Goal: Task Accomplishment & Management: Manage account settings

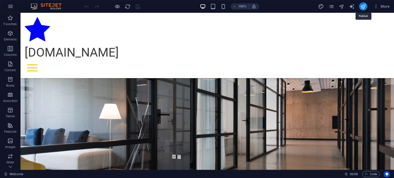
click at [363, 6] on icon "publish" at bounding box center [363, 7] width 6 height 6
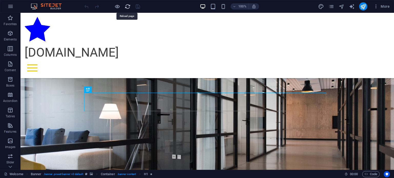
click at [126, 7] on icon "reload" at bounding box center [128, 7] width 6 height 6
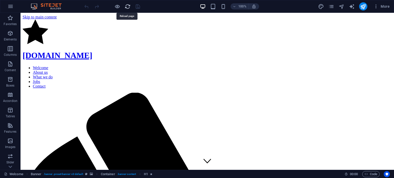
click at [125, 7] on icon "reload" at bounding box center [128, 7] width 6 height 6
click at [330, 7] on icon "pages" at bounding box center [331, 7] width 6 height 6
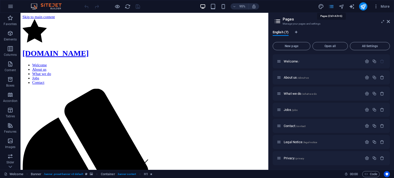
click at [330, 7] on icon "pages" at bounding box center [331, 7] width 6 height 6
click at [389, 21] on icon at bounding box center [387, 21] width 3 height 4
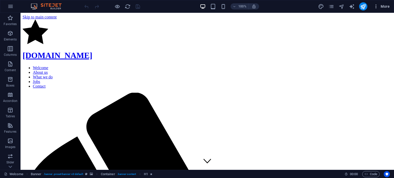
click at [376, 8] on icon "button" at bounding box center [375, 6] width 5 height 5
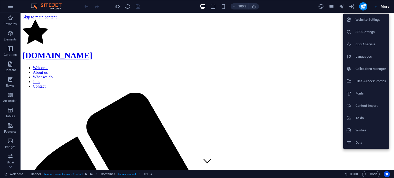
click at [375, 21] on h6 "Website Settings" at bounding box center [370, 20] width 30 height 6
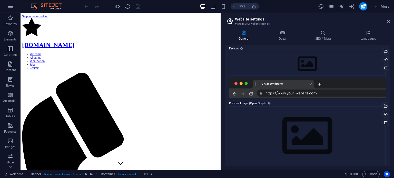
scroll to position [63, 0]
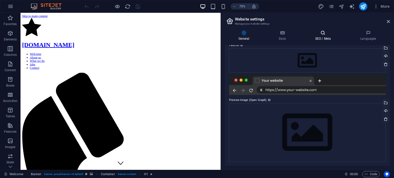
click at [325, 38] on h4 "SEO / Meta" at bounding box center [323, 35] width 45 height 11
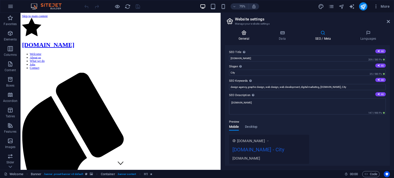
click at [244, 35] on icon at bounding box center [244, 32] width 38 height 5
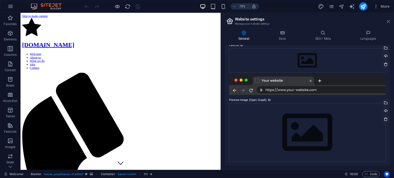
click at [388, 20] on icon at bounding box center [387, 21] width 3 height 4
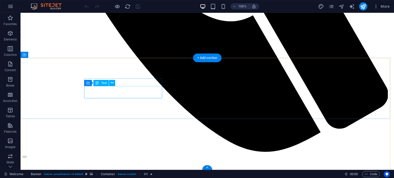
scroll to position [498, 0]
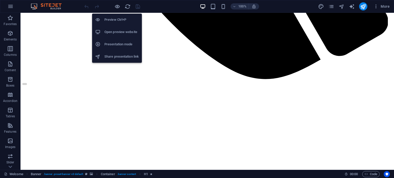
click at [122, 33] on h6 "Open preview website" at bounding box center [121, 32] width 34 height 6
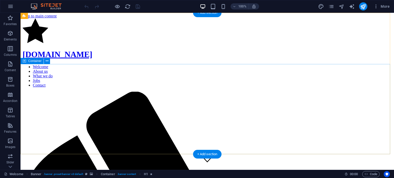
scroll to position [0, 0]
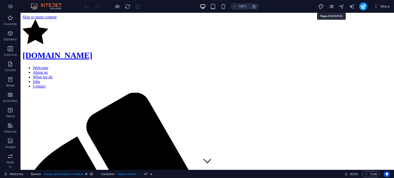
click at [331, 8] on icon "pages" at bounding box center [331, 7] width 6 height 6
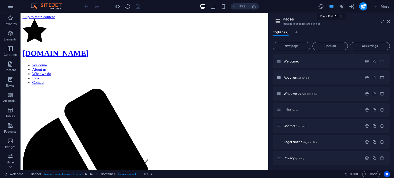
click at [331, 8] on icon "pages" at bounding box center [331, 7] width 6 height 6
click at [128, 7] on icon "reload" at bounding box center [128, 7] width 6 height 6
click at [389, 22] on icon at bounding box center [387, 21] width 3 height 4
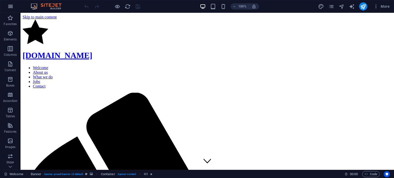
click at [9, 5] on icon "button" at bounding box center [10, 6] width 6 height 6
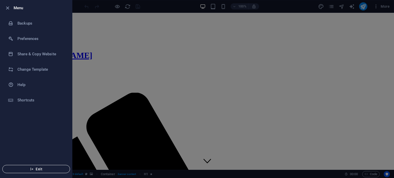
click at [42, 167] on span "Exit" at bounding box center [36, 169] width 59 height 4
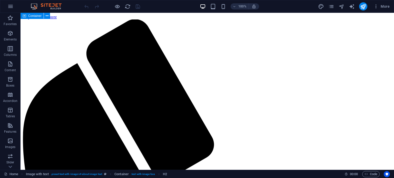
scroll to position [264, 0]
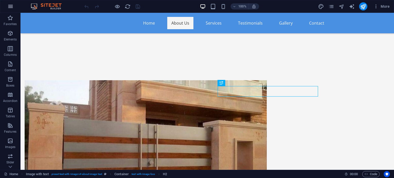
click at [12, 7] on icon "button" at bounding box center [10, 6] width 6 height 6
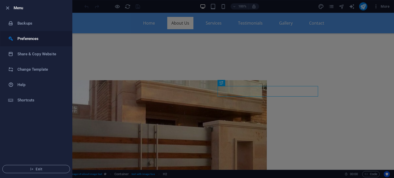
click at [25, 45] on li "Preferences" at bounding box center [36, 38] width 72 height 15
select select "all"
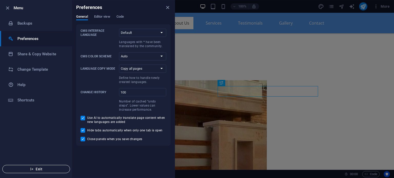
click at [52, 168] on span "Exit" at bounding box center [36, 169] width 59 height 4
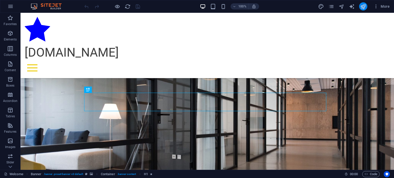
click at [360, 7] on button "publish" at bounding box center [363, 6] width 8 height 8
click at [380, 6] on span "More" at bounding box center [381, 6] width 16 height 5
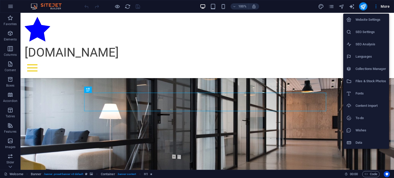
click at [11, 5] on div at bounding box center [197, 89] width 394 height 178
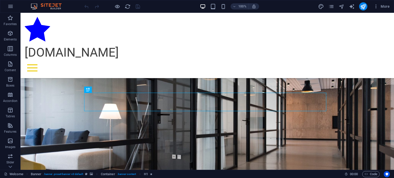
click at [11, 5] on icon "button" at bounding box center [10, 6] width 6 height 6
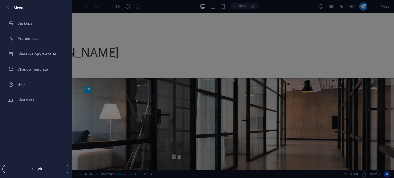
click at [42, 167] on span "Exit" at bounding box center [36, 169] width 59 height 4
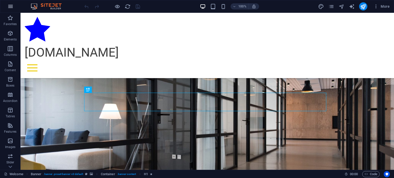
click at [10, 7] on icon "button" at bounding box center [10, 6] width 6 height 6
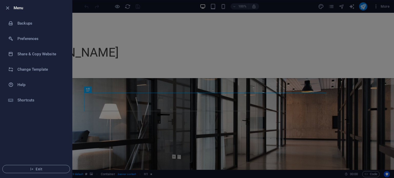
click at [336, 9] on div at bounding box center [197, 89] width 394 height 178
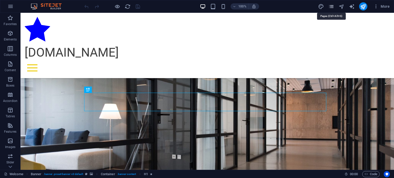
click at [334, 8] on icon "pages" at bounding box center [331, 7] width 6 height 6
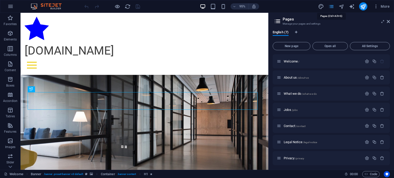
click at [334, 8] on icon "pages" at bounding box center [331, 7] width 6 height 6
click at [375, 8] on icon "button" at bounding box center [375, 6] width 5 height 5
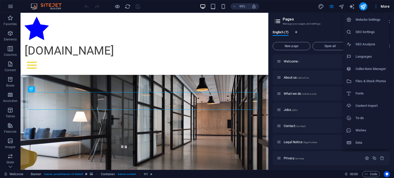
click at [376, 105] on h6 "Content Import" at bounding box center [370, 106] width 30 height 6
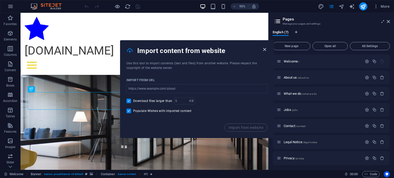
click at [263, 49] on icon "button" at bounding box center [264, 50] width 6 height 6
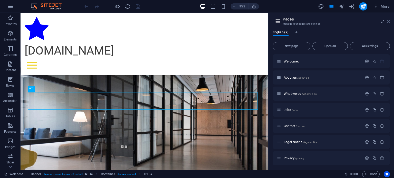
click at [389, 21] on icon at bounding box center [387, 21] width 3 height 4
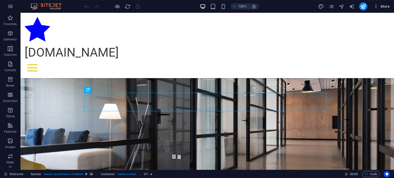
click at [377, 6] on icon "button" at bounding box center [375, 6] width 5 height 5
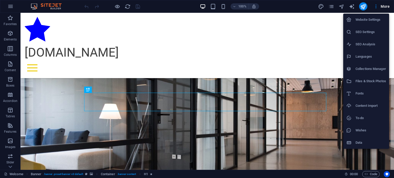
click at [362, 142] on h6 "Data" at bounding box center [370, 143] width 30 height 6
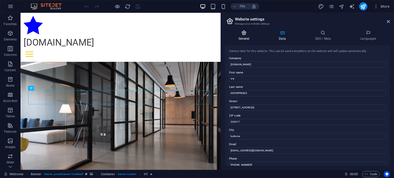
click at [244, 37] on h4 "General" at bounding box center [245, 35] width 40 height 11
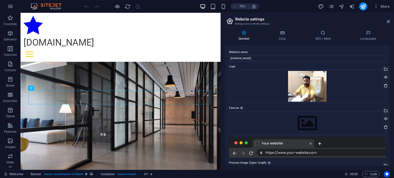
scroll to position [63, 0]
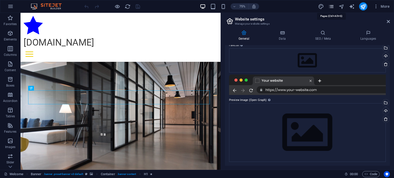
click at [332, 6] on icon "pages" at bounding box center [331, 7] width 6 height 6
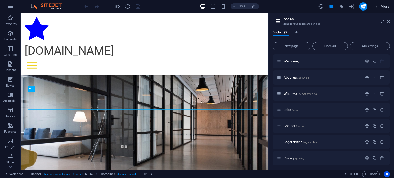
click at [382, 7] on span "More" at bounding box center [381, 6] width 16 height 5
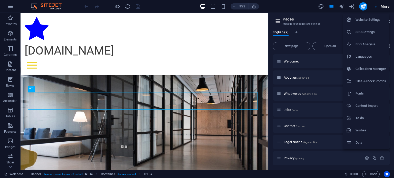
click at [375, 82] on h6 "Files & Stock Photos" at bounding box center [370, 81] width 30 height 6
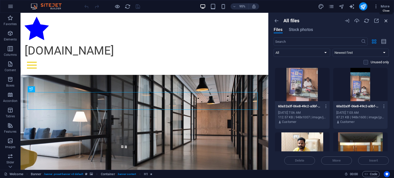
click at [386, 22] on icon "button" at bounding box center [386, 21] width 6 height 6
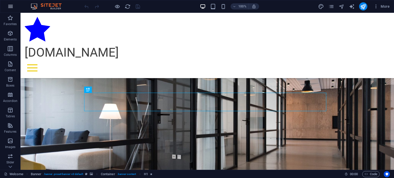
click at [11, 9] on icon "button" at bounding box center [10, 6] width 6 height 6
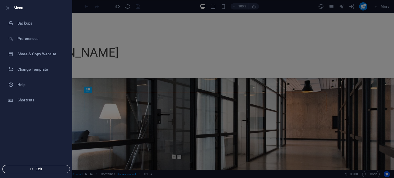
click at [42, 168] on span "Exit" at bounding box center [36, 169] width 59 height 4
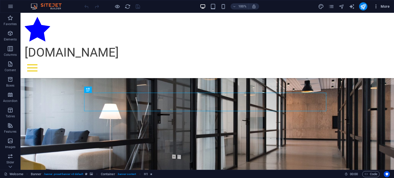
click at [375, 7] on icon "button" at bounding box center [375, 6] width 5 height 5
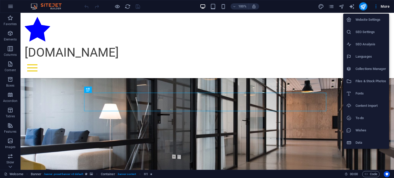
click at [11, 8] on div at bounding box center [197, 89] width 394 height 178
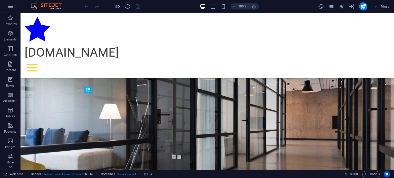
click at [11, 8] on icon "button" at bounding box center [10, 6] width 6 height 6
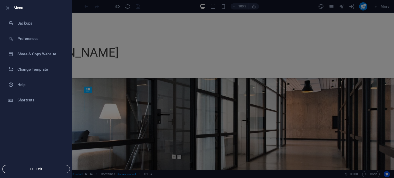
click at [49, 169] on span "Exit" at bounding box center [36, 169] width 59 height 4
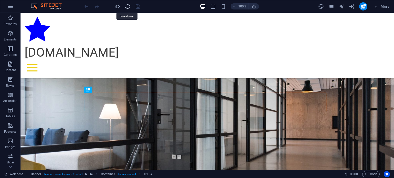
click at [128, 6] on icon "reload" at bounding box center [128, 7] width 6 height 6
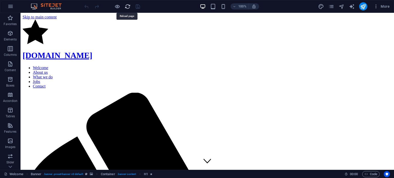
click at [128, 6] on icon "reload" at bounding box center [128, 7] width 6 height 6
